Goal: Answer question/provide support

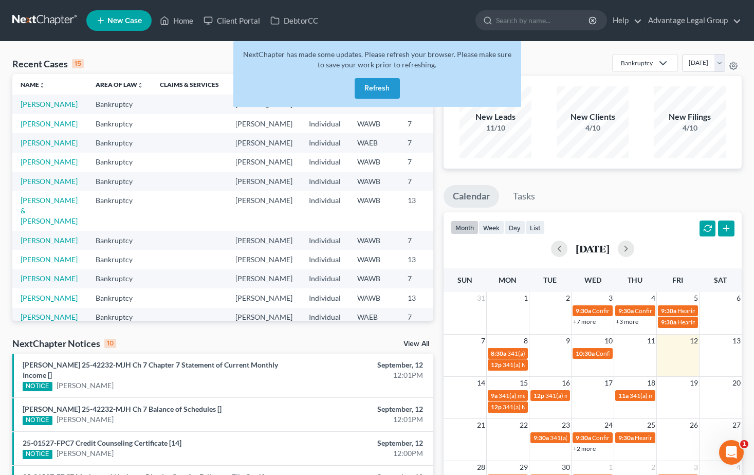
click at [386, 86] on button "Refresh" at bounding box center [377, 88] width 45 height 21
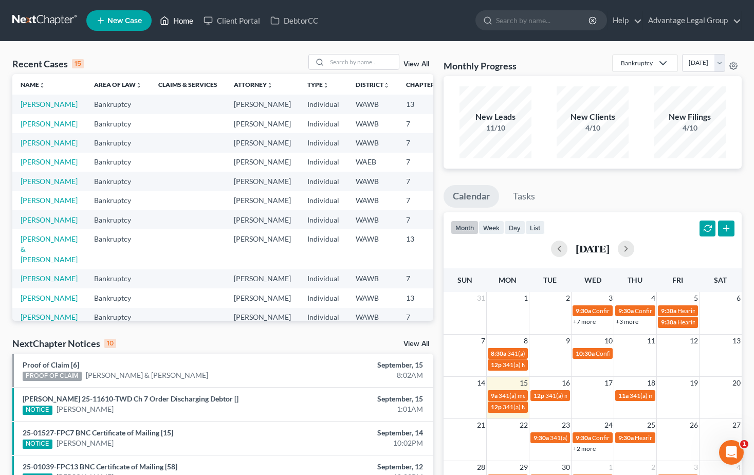
drag, startPoint x: 178, startPoint y: 24, endPoint x: 178, endPoint y: 39, distance: 15.4
click at [178, 24] on link "Home" at bounding box center [177, 20] width 44 height 19
click at [348, 62] on input "search" at bounding box center [363, 62] width 72 height 15
type input "[PERSON_NAME]"
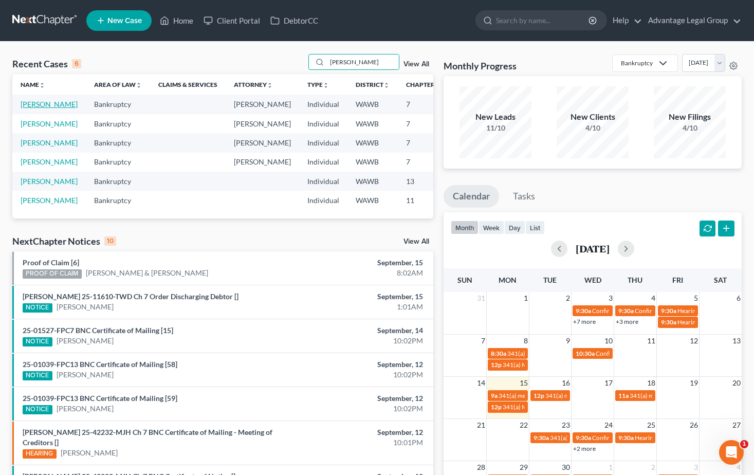
click at [27, 109] on link "[PERSON_NAME]" at bounding box center [49, 104] width 57 height 9
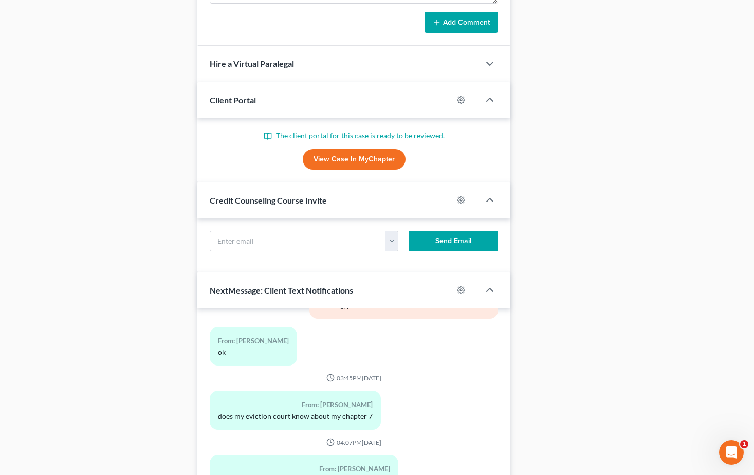
scroll to position [710, 0]
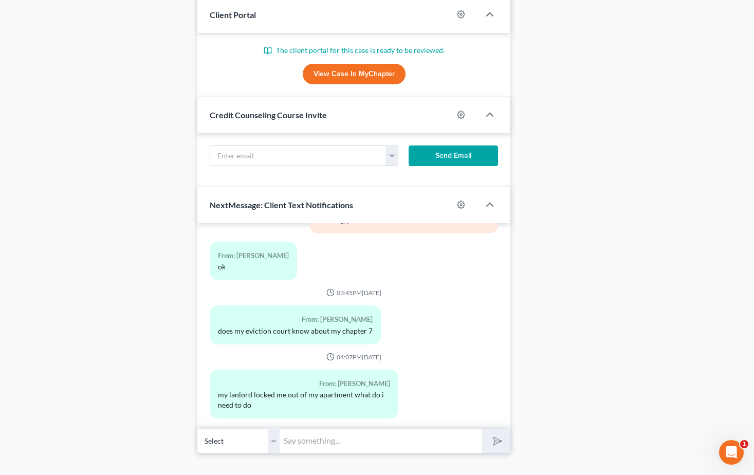
click at [295, 428] on input "text" at bounding box center [381, 440] width 203 height 25
type input "are you on the zoom call?"
click at [482, 429] on button "submit" at bounding box center [496, 441] width 28 height 24
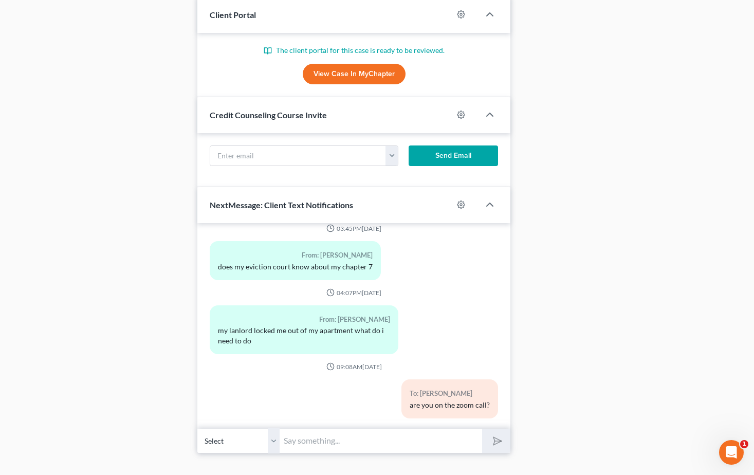
click at [326, 428] on input "text" at bounding box center [381, 440] width 203 height 25
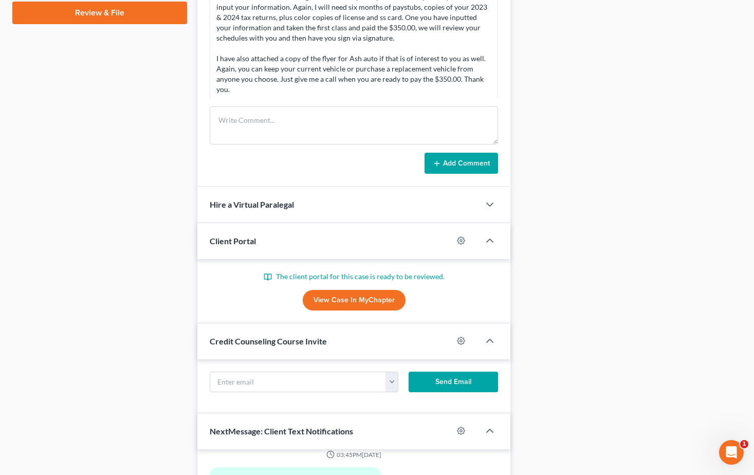
scroll to position [710, 0]
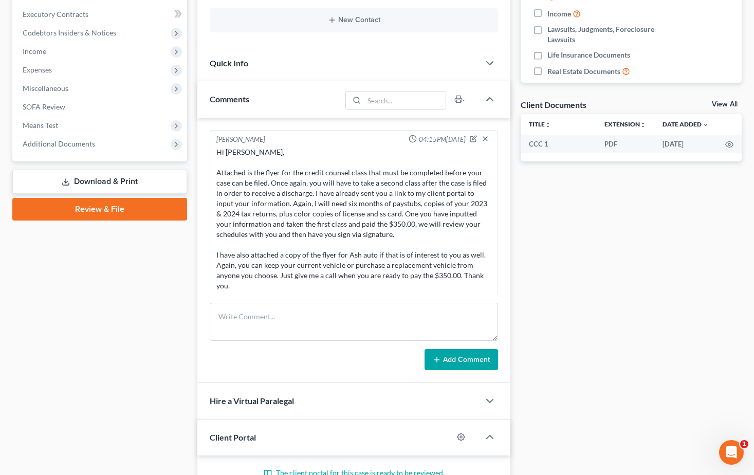
scroll to position [0, 0]
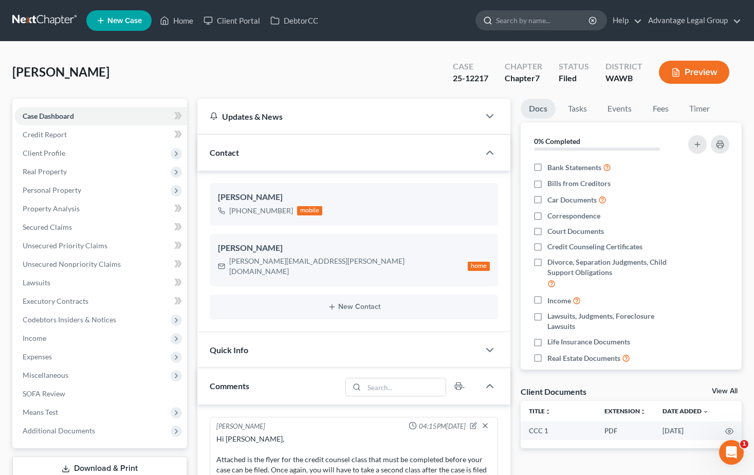
click at [509, 23] on input "search" at bounding box center [543, 20] width 94 height 19
type input "[PERSON_NAME]"
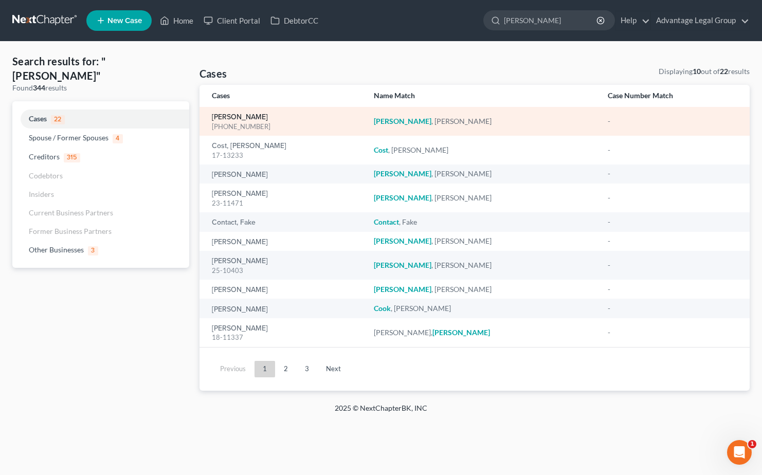
click at [239, 118] on link "[PERSON_NAME]" at bounding box center [240, 117] width 56 height 7
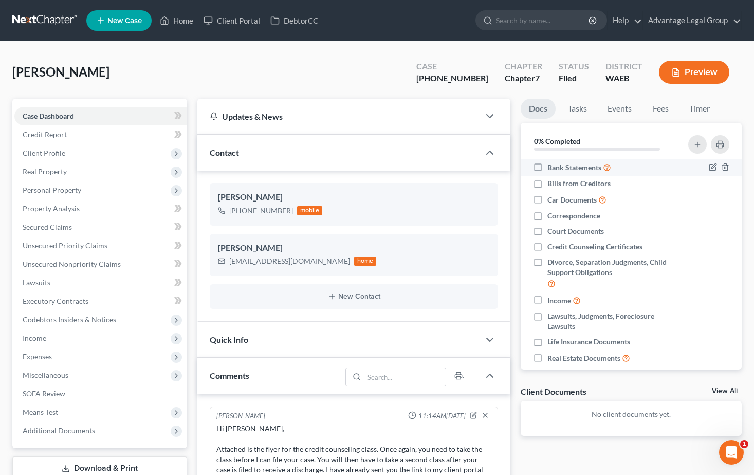
scroll to position [315, 0]
click at [613, 107] on link "Events" at bounding box center [620, 109] width 41 height 20
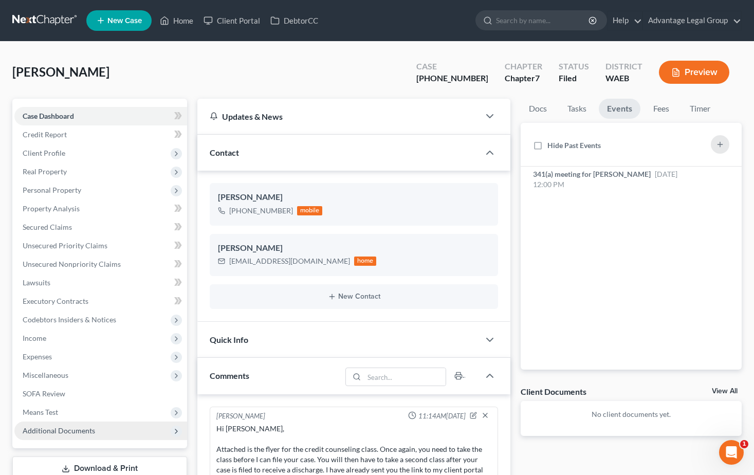
click at [56, 428] on span "Additional Documents" at bounding box center [59, 430] width 73 height 9
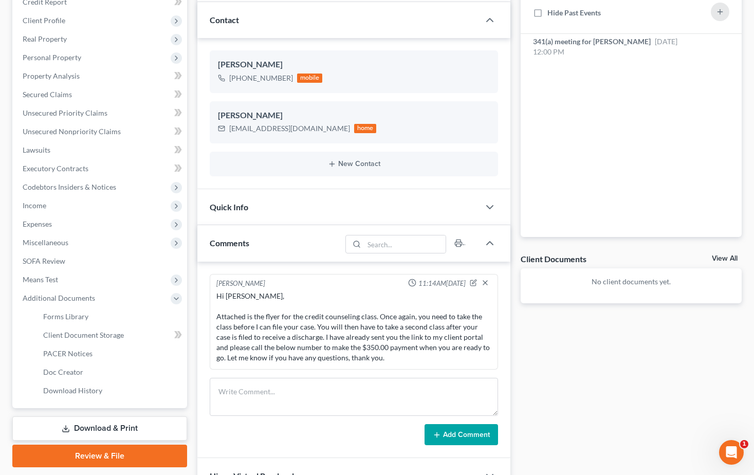
scroll to position [154, 0]
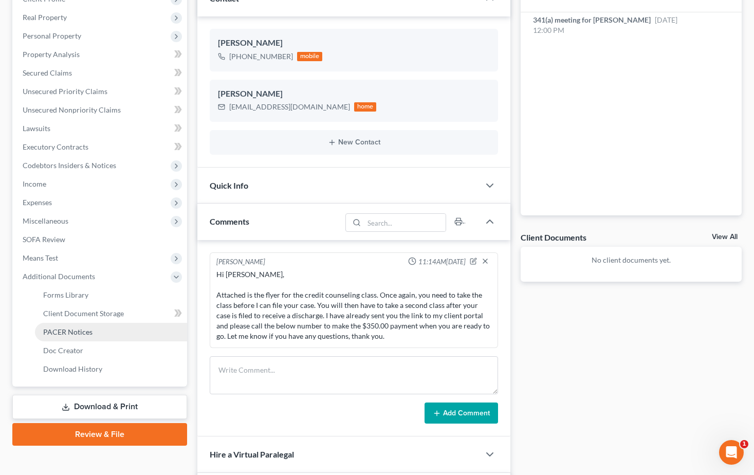
click at [60, 335] on span "PACER Notices" at bounding box center [67, 332] width 49 height 9
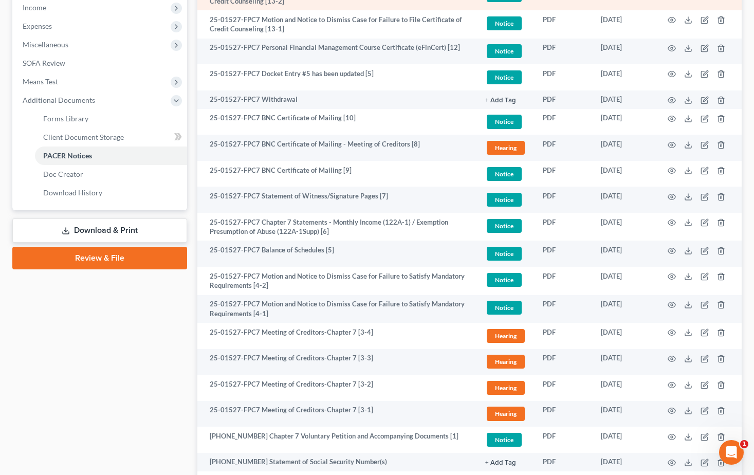
scroll to position [407, 0]
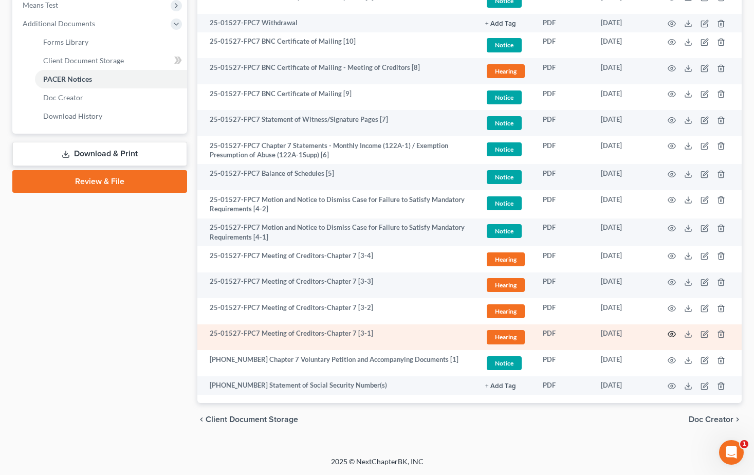
click at [672, 334] on icon "button" at bounding box center [672, 334] width 8 height 8
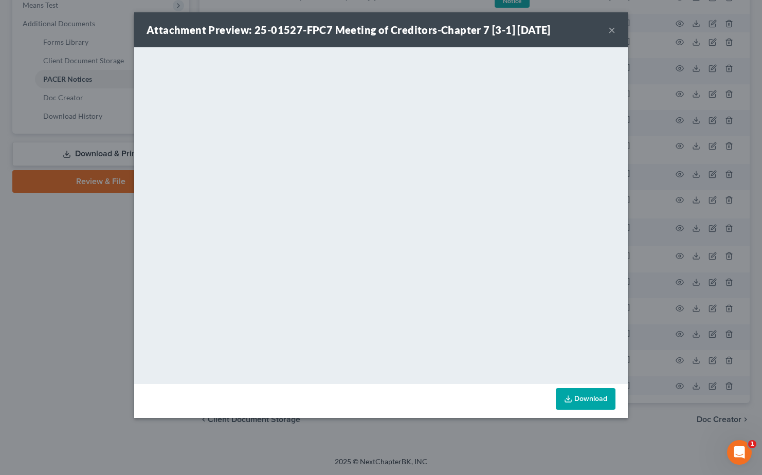
click at [611, 29] on button "×" at bounding box center [611, 30] width 7 height 12
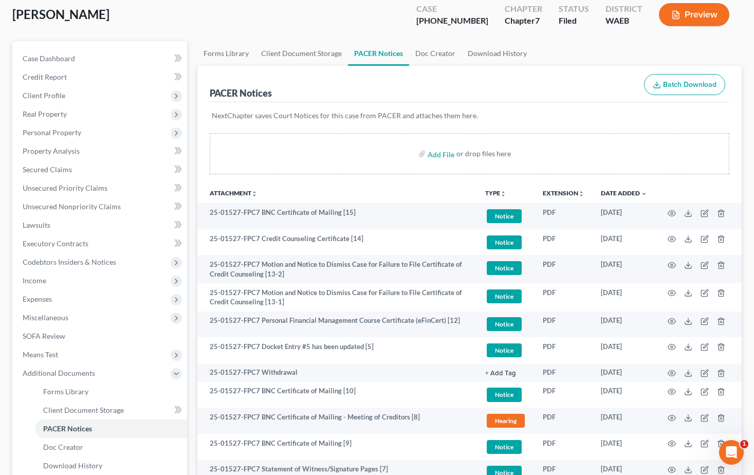
scroll to position [0, 0]
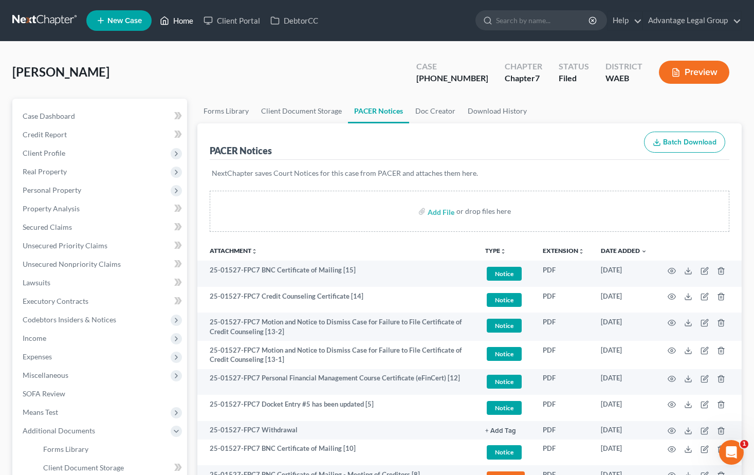
click at [186, 22] on link "Home" at bounding box center [177, 20] width 44 height 19
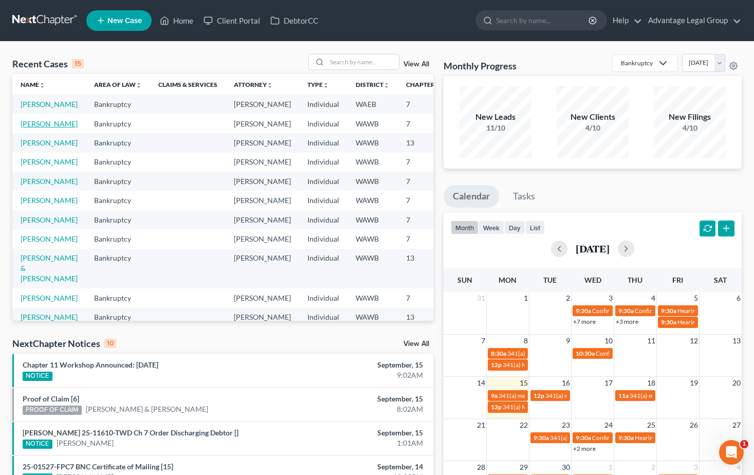
click at [29, 128] on link "[PERSON_NAME]" at bounding box center [49, 123] width 57 height 9
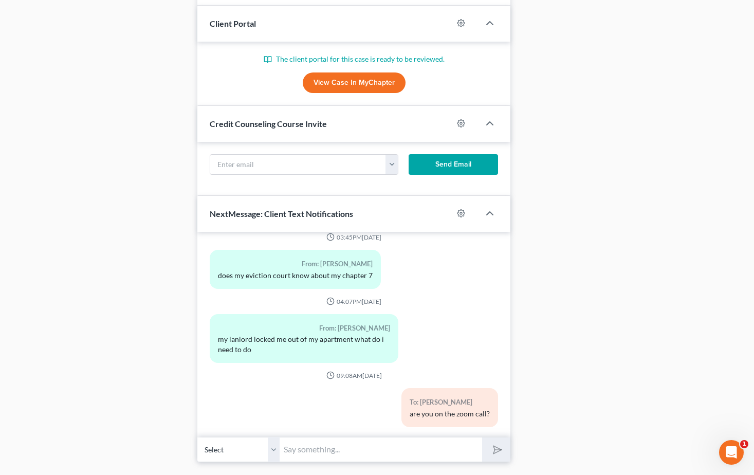
scroll to position [710, 0]
